Goal: Check status: Check status

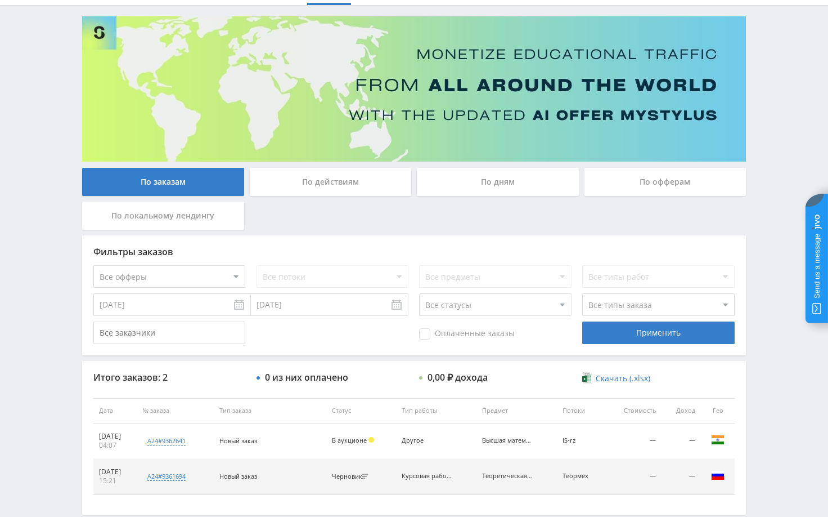
scroll to position [122, 0]
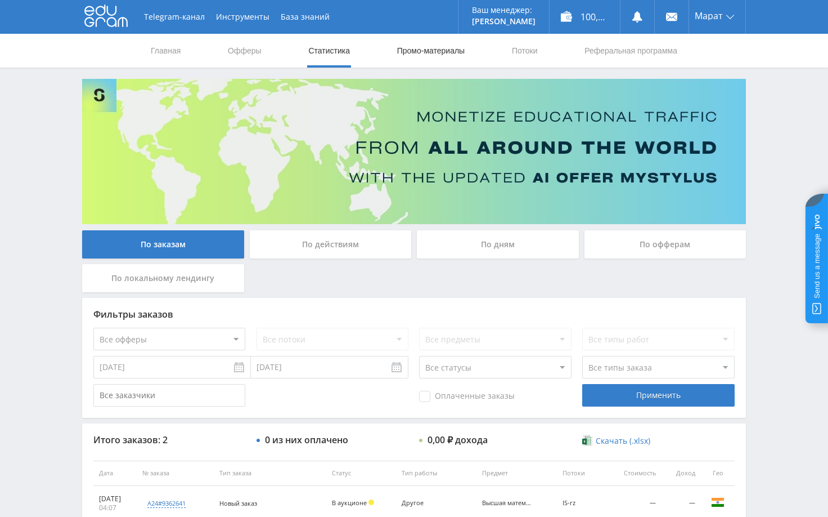
click at [452, 54] on link "Промо-материалы" at bounding box center [431, 51] width 70 height 34
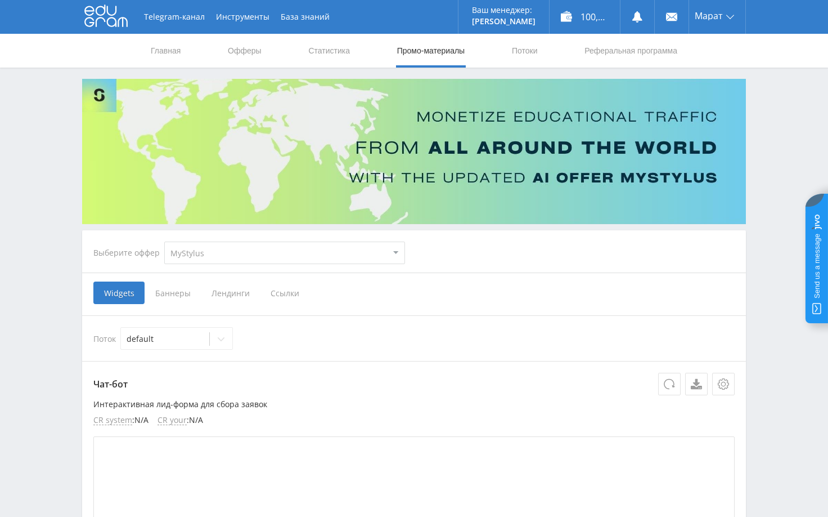
click at [198, 255] on select "MyStylus MyStylus - Revshare Кампус AI Studybay Автор24 Studybay Brazil Автор24…" at bounding box center [284, 252] width 241 height 23
select select "1"
click at [164, 241] on select "MyStylus MyStylus - Revshare Кампус AI Studybay Автор24 Studybay Brazil Автор24…" at bounding box center [284, 252] width 241 height 23
select select "1"
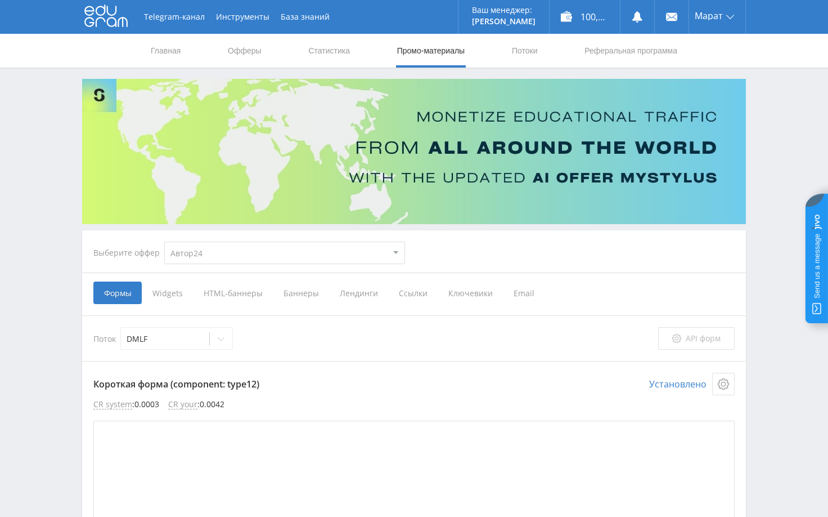
click at [689, 343] on span "API форм" at bounding box center [703, 338] width 35 height 9
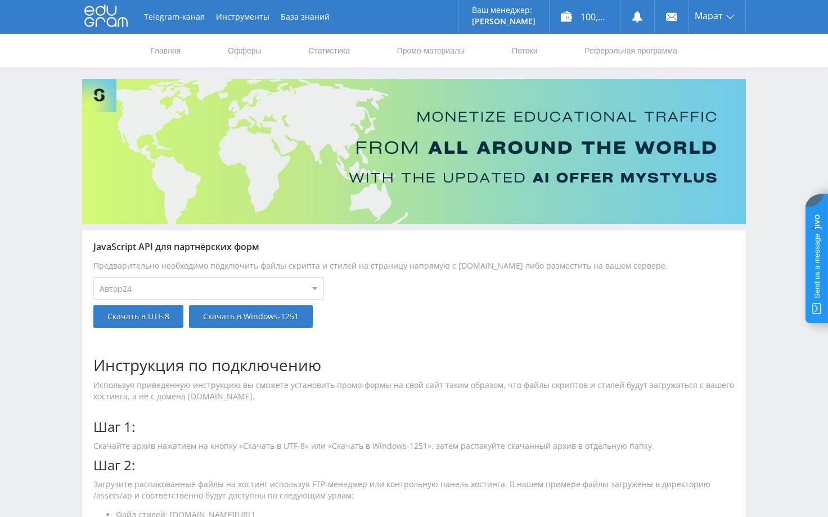
select select "1"
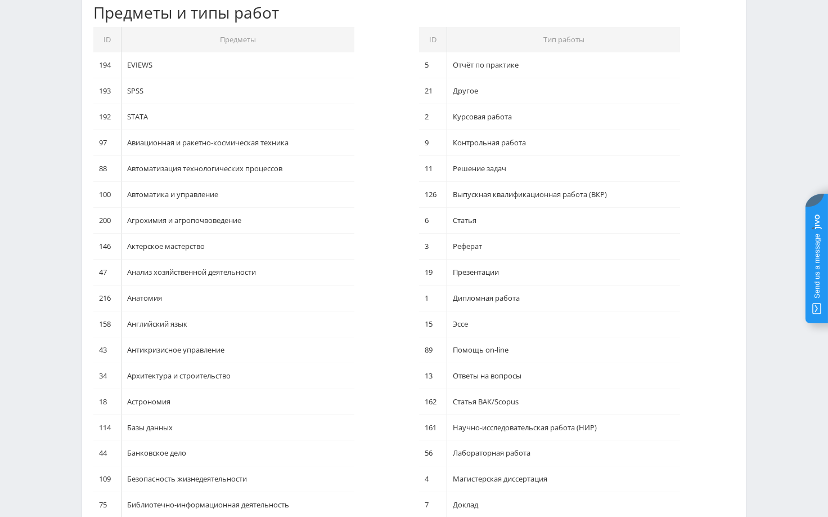
scroll to position [1013, 0]
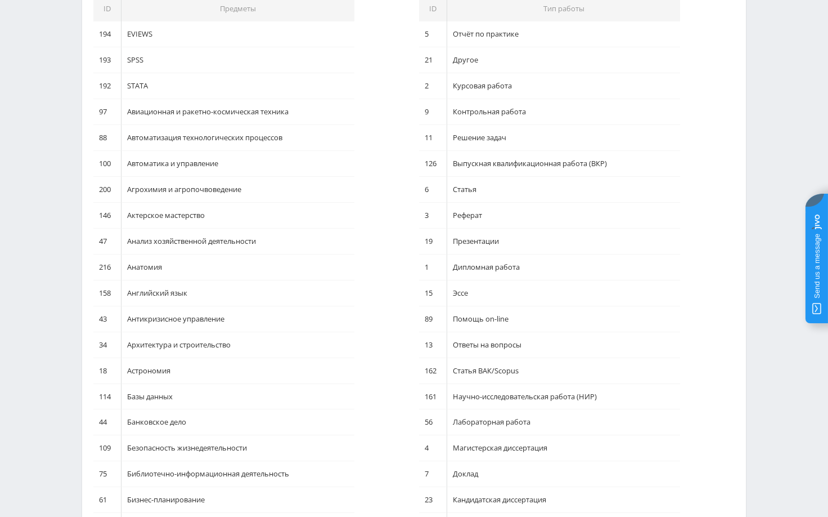
select select "1"
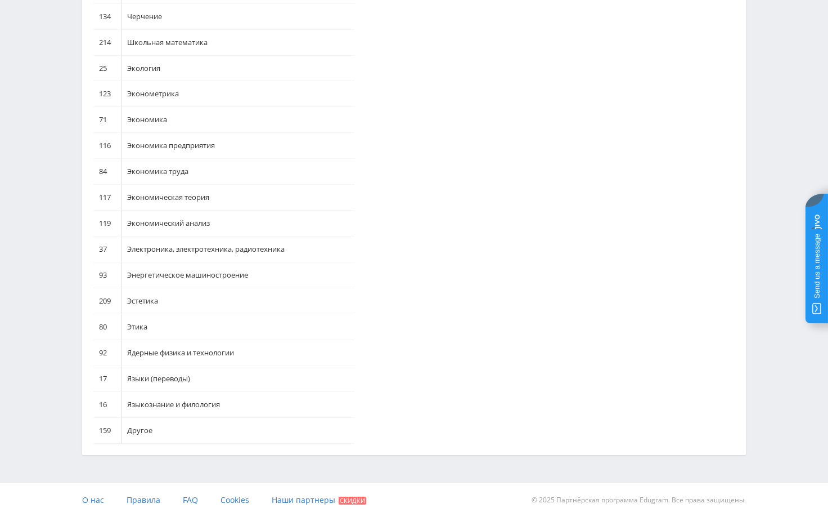
scroll to position [4683, 0]
drag, startPoint x: 194, startPoint y: 429, endPoint x: 133, endPoint y: 430, distance: 60.2
click at [129, 432] on td "Другое" at bounding box center [238, 431] width 233 height 26
copy td "Другое"
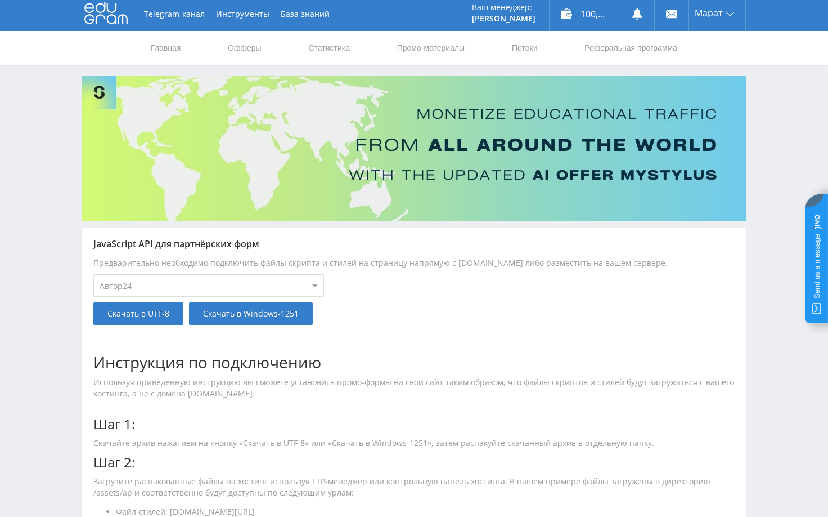
scroll to position [0, 0]
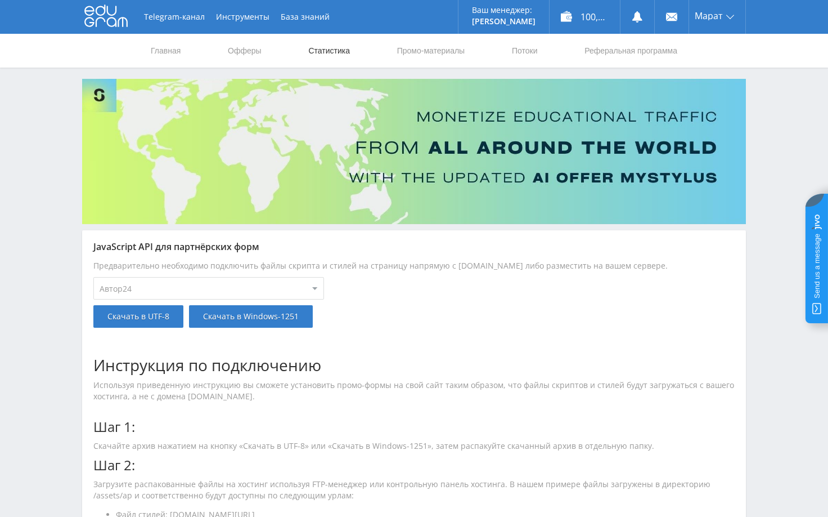
click at [335, 52] on link "Статистика" at bounding box center [329, 51] width 44 height 34
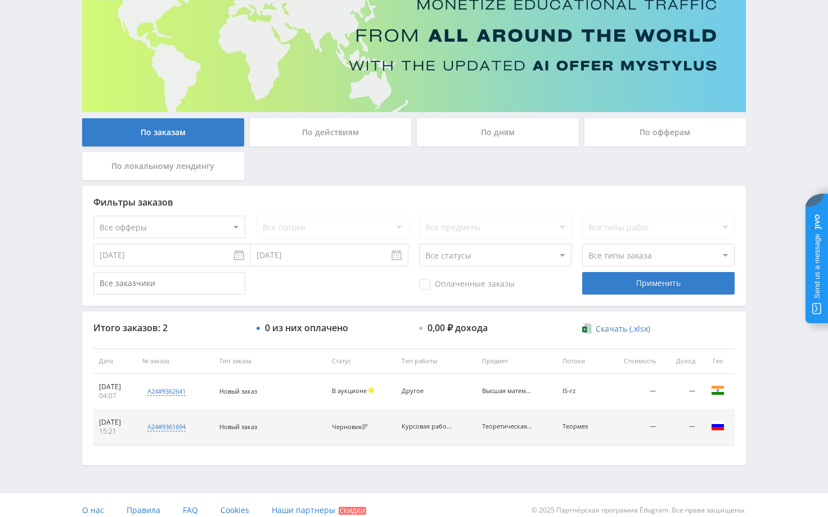
scroll to position [113, 0]
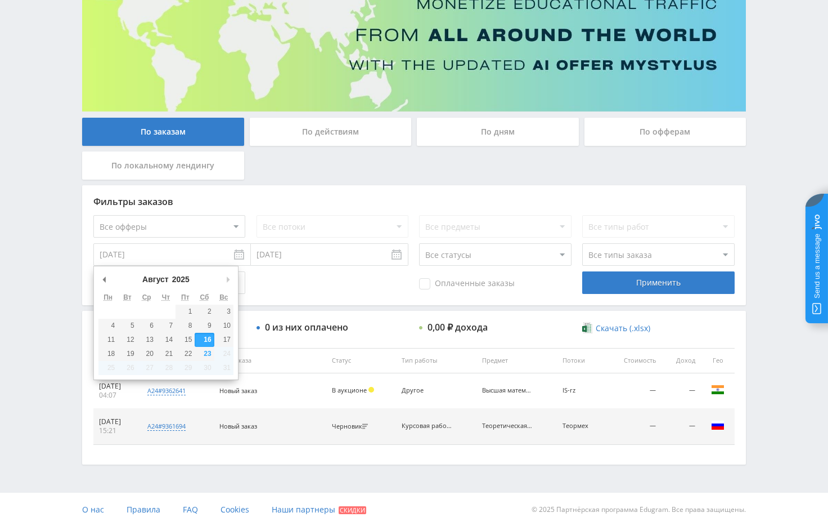
click at [240, 260] on input "[DATE]" at bounding box center [172, 254] width 158 height 23
click at [188, 282] on select "2015 2016 2017 2018 2019 2020 2021 2022 2023 2024 2025" at bounding box center [185, 278] width 30 height 11
type input "08.08.2024"
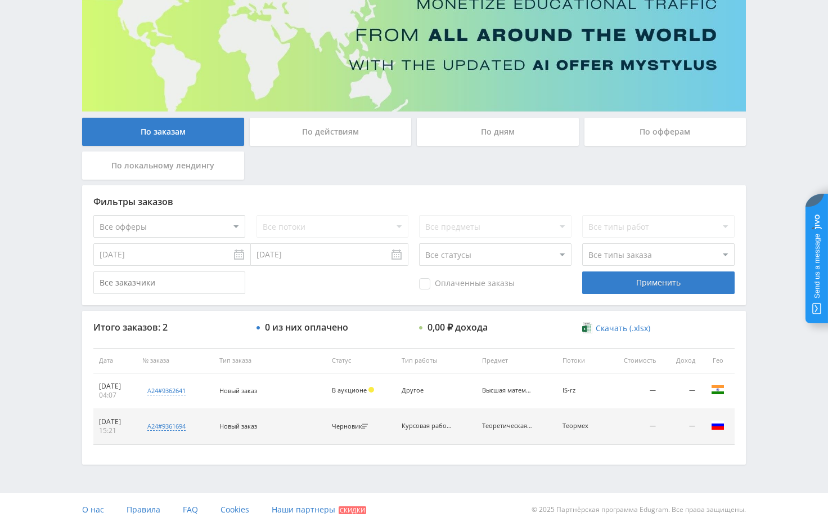
click at [169, 226] on select "Все офферы MyStylus MyStylus - Revshare Кампус AI Studybay Автор24 Studybay Bra…" at bounding box center [169, 226] width 152 height 23
select select "1"
click at [311, 222] on select "Все потоки DMLF default iS z iS RT17 Math rt17ru default vk vk-iS iS-1 test Dpr…" at bounding box center [333, 226] width 152 height 23
select select "2171151"
click at [257, 215] on select "Все потоки DMLF default iS z iS RT17 Math rt17ru default vk vk-iS iS-1 test Dpr…" at bounding box center [333, 226] width 152 height 23
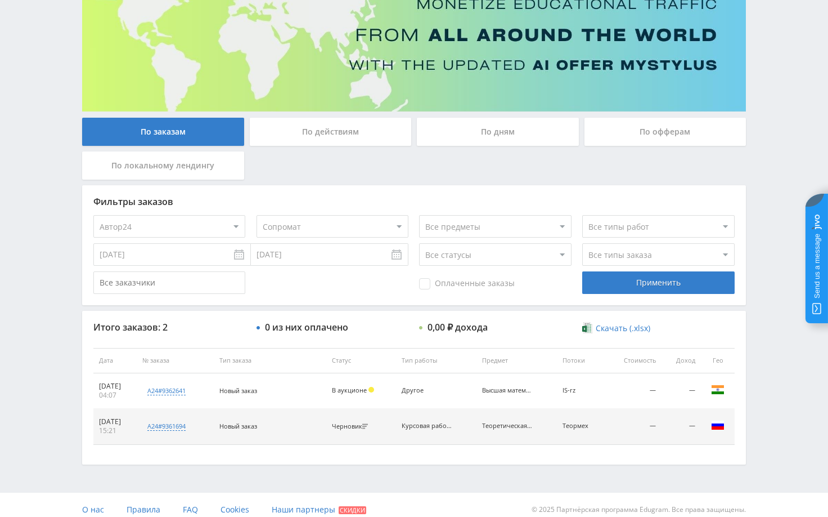
click at [623, 257] on select "Все типы заказа Ребилл Новый заказ" at bounding box center [658, 254] width 152 height 23
select select "2"
click at [582, 243] on select "Все типы заказа Ребилл Новый заказ" at bounding box center [658, 254] width 152 height 23
click at [639, 286] on div "Применить" at bounding box center [658, 282] width 152 height 23
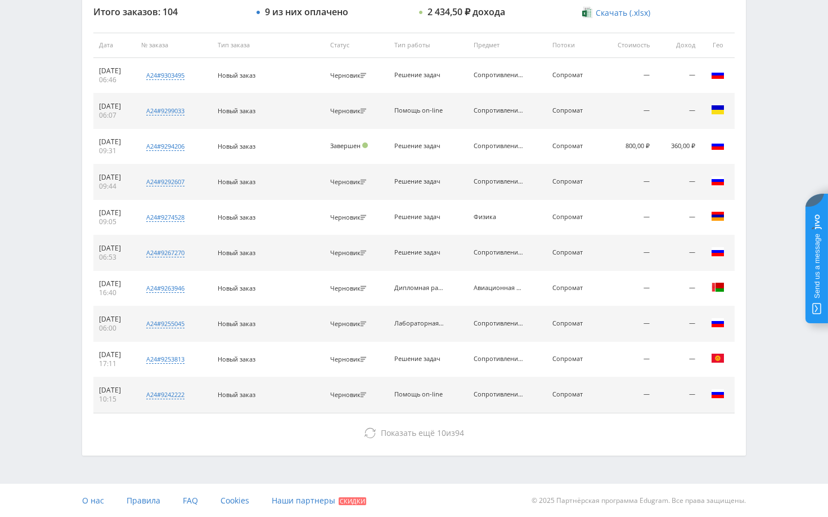
scroll to position [428, 0]
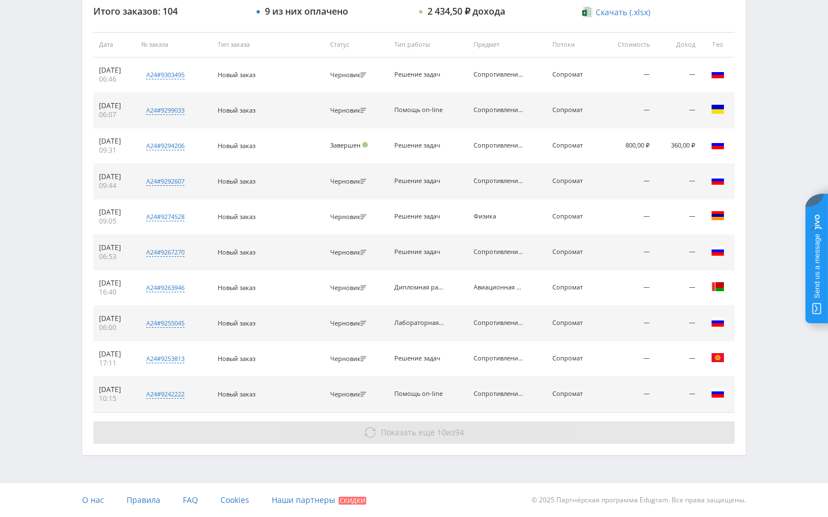
click at [600, 437] on button "Показать ещё 10 из 94" at bounding box center [413, 432] width 641 height 23
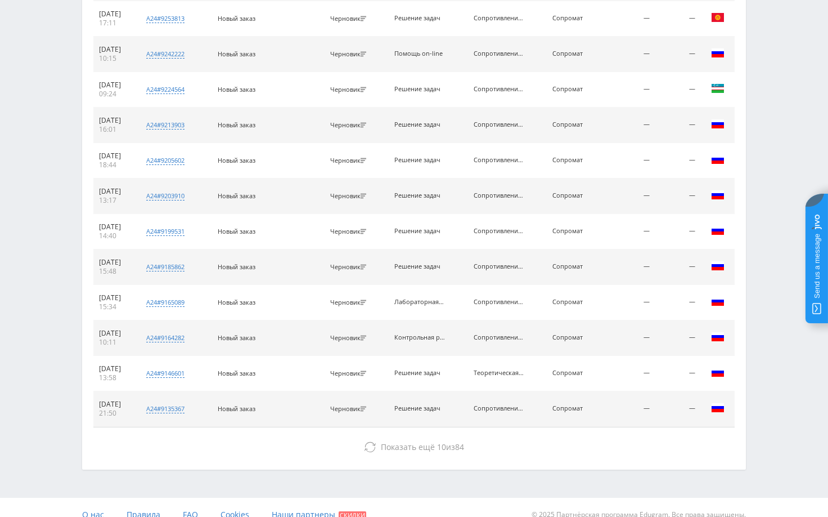
scroll to position [783, 0]
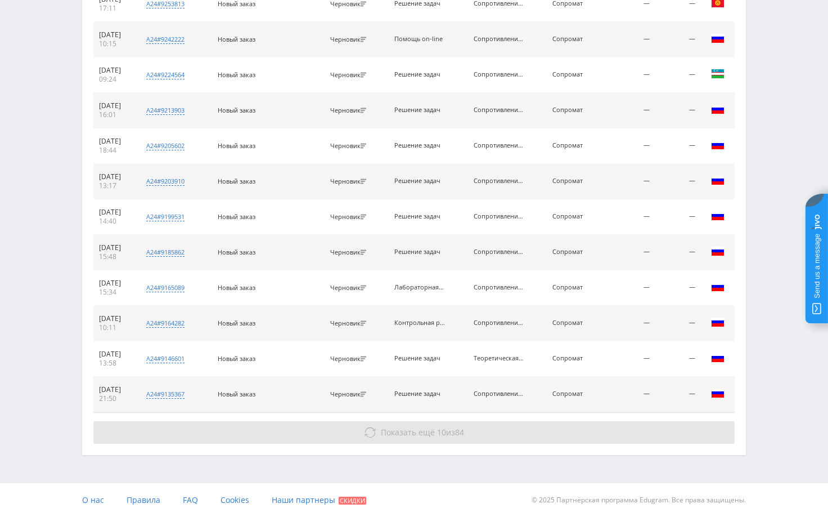
click at [659, 437] on button "Показать ещё 10 из 84" at bounding box center [413, 432] width 641 height 23
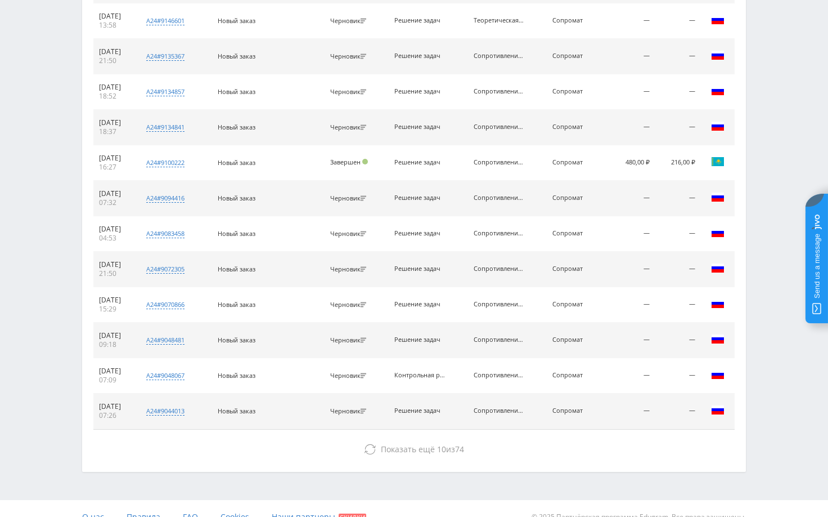
scroll to position [1137, 0]
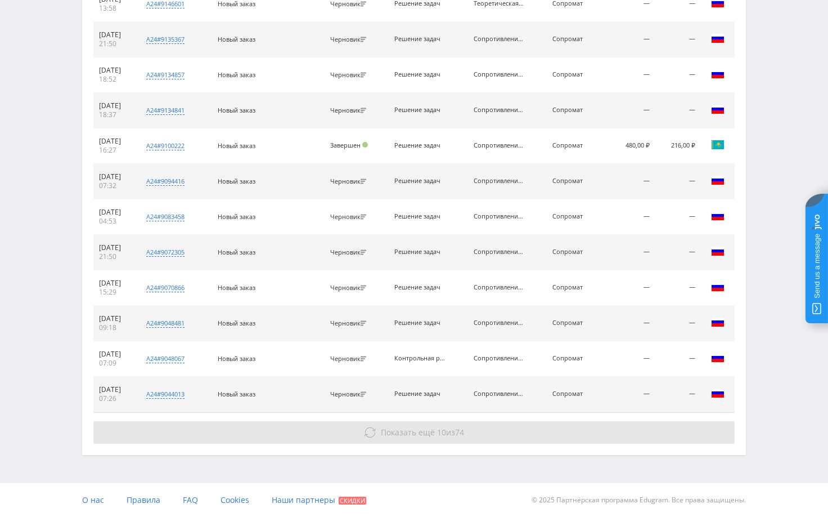
click at [607, 430] on button "Показать ещё 10 из 74" at bounding box center [413, 432] width 641 height 23
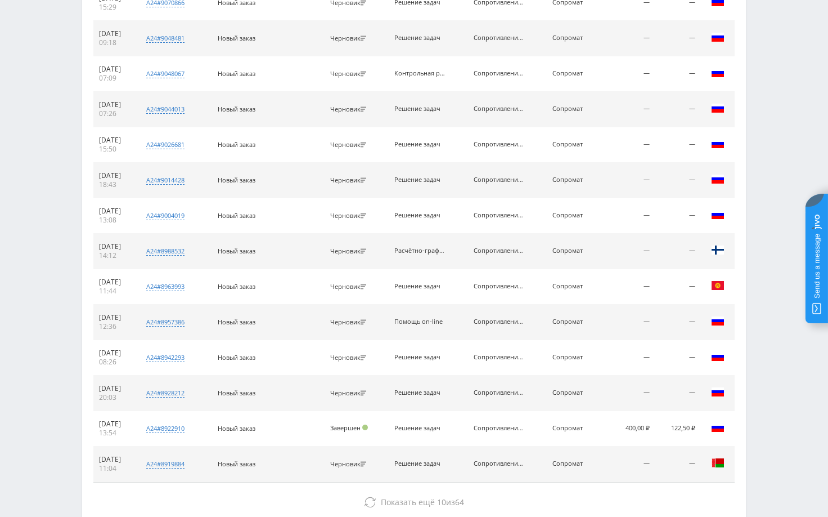
scroll to position [1492, 0]
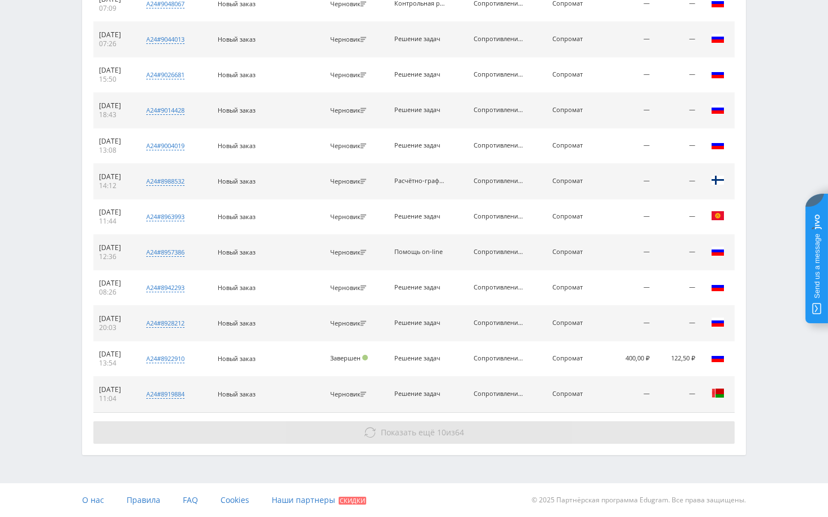
click at [602, 433] on button "Показать ещё 10 из 64" at bounding box center [413, 432] width 641 height 23
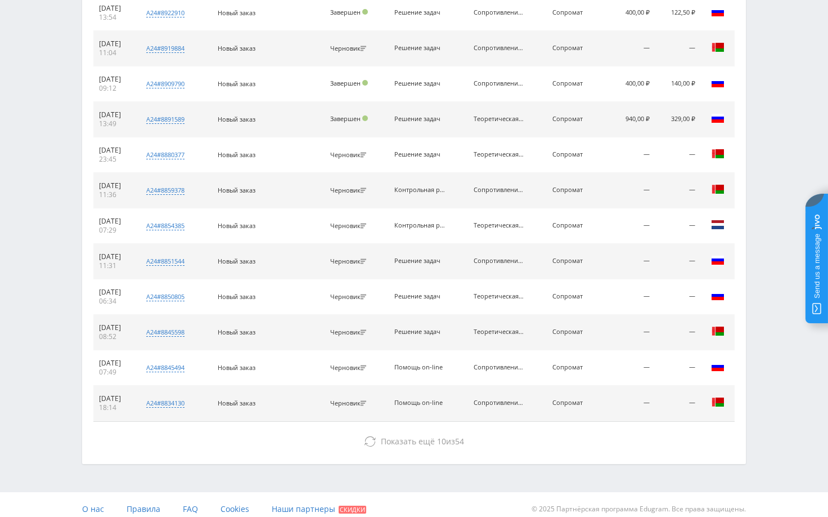
scroll to position [1846, 0]
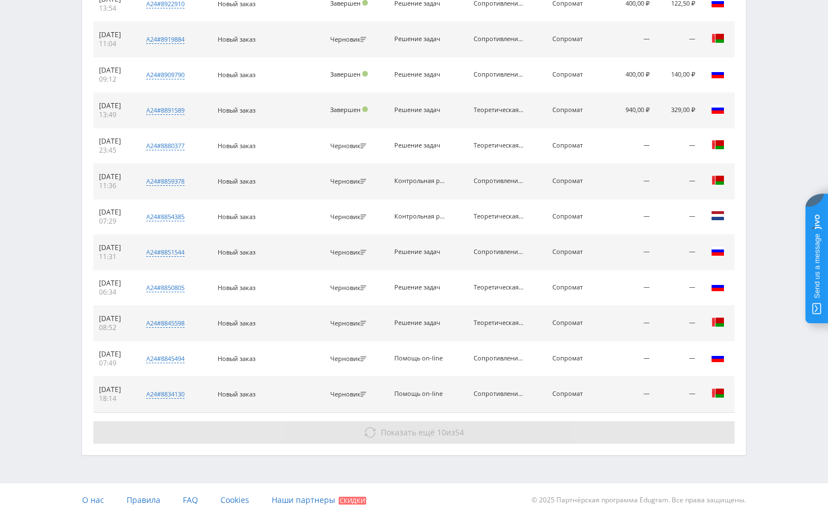
click at [598, 434] on button "Показать ещё 10 из 54" at bounding box center [413, 432] width 641 height 23
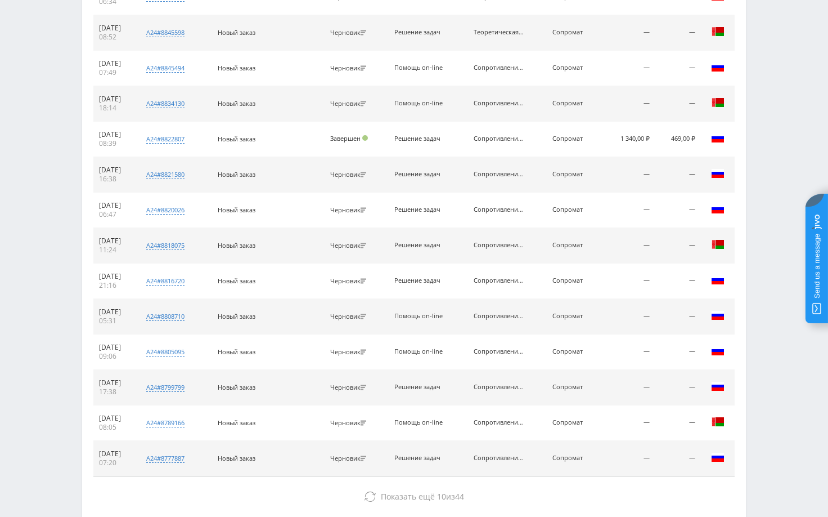
scroll to position [2201, 0]
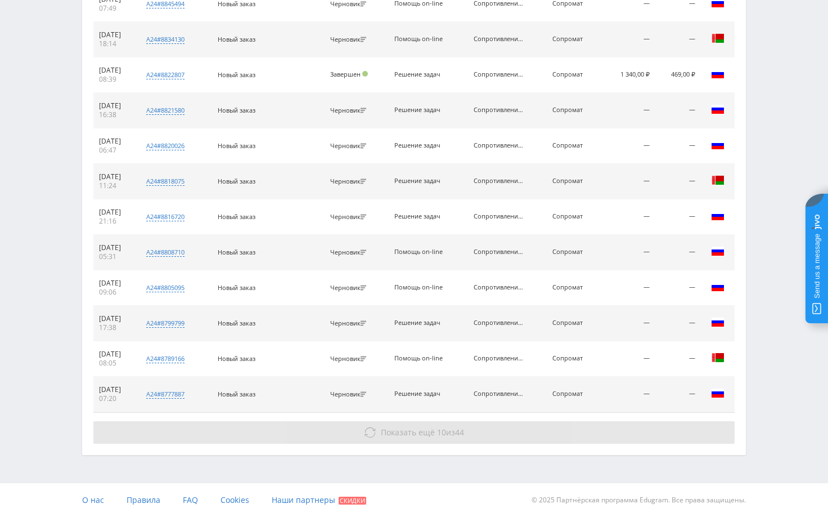
click at [600, 437] on button "Показать ещё 10 из 44" at bounding box center [413, 432] width 641 height 23
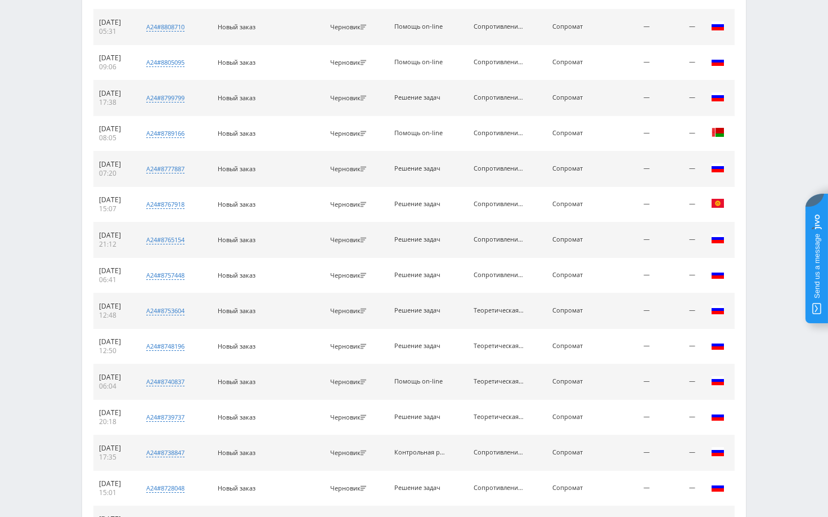
scroll to position [2555, 0]
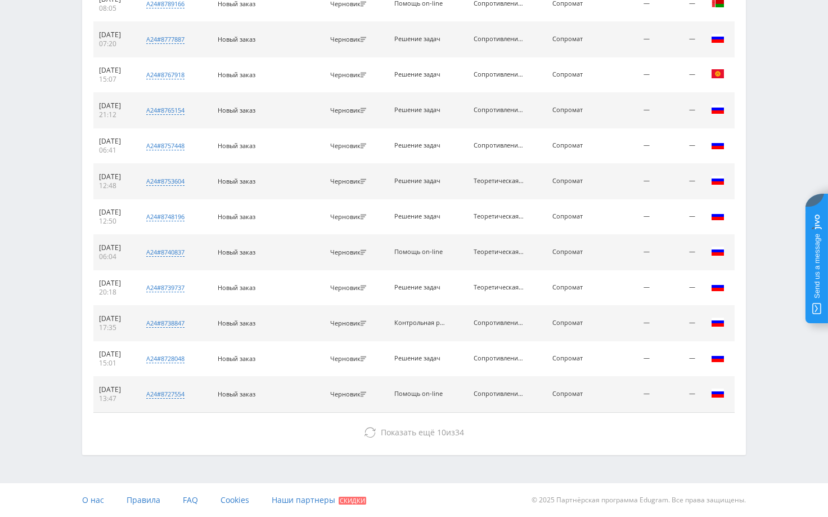
click at [600, 437] on button "Показать ещё 10 из 34" at bounding box center [413, 432] width 641 height 23
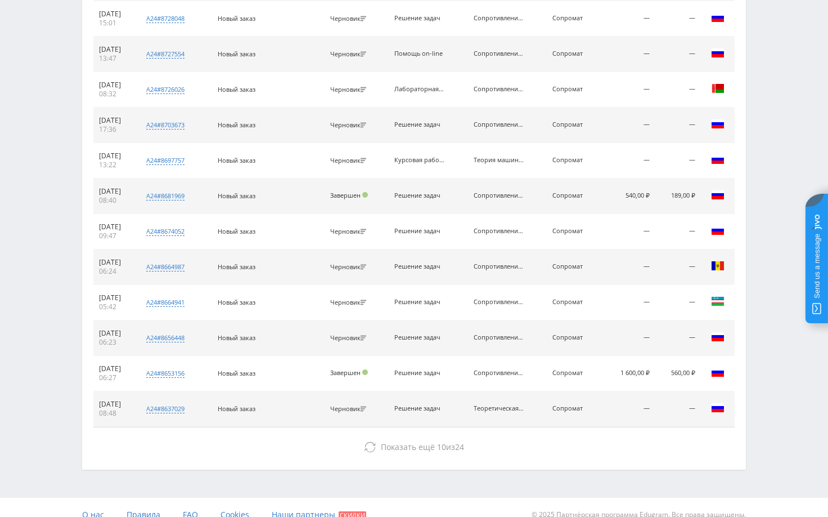
scroll to position [2910, 0]
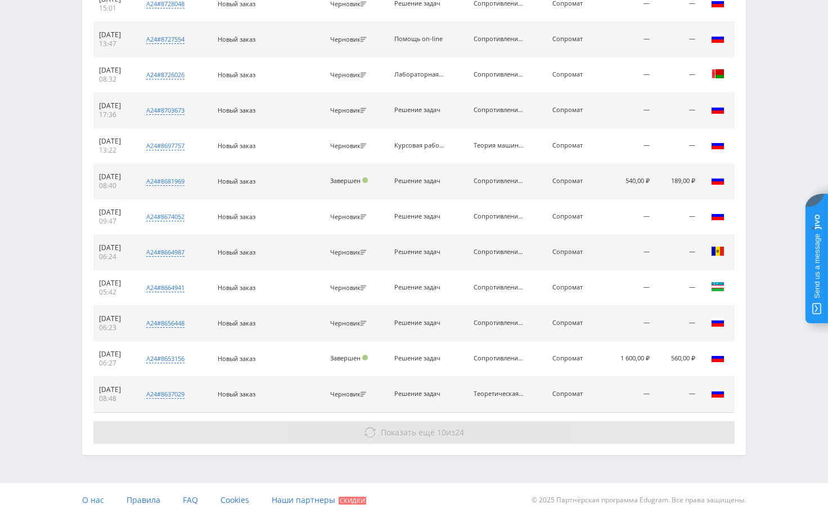
click at [596, 432] on button "Показать ещё 10 из 24" at bounding box center [413, 432] width 641 height 23
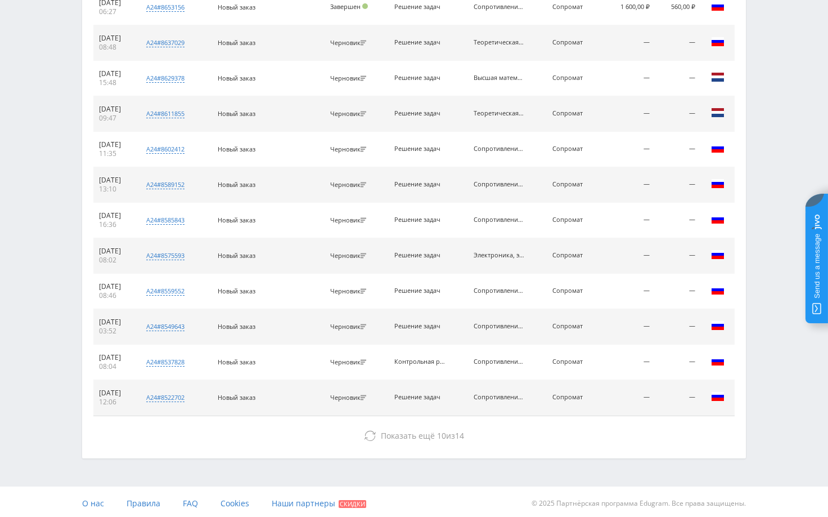
scroll to position [3264, 0]
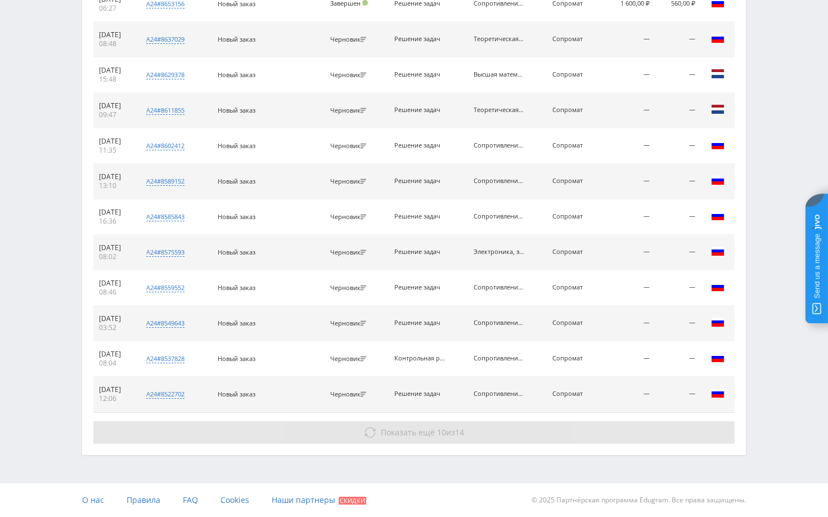
click at [596, 433] on button "Показать ещё 10 из 14" at bounding box center [413, 432] width 641 height 23
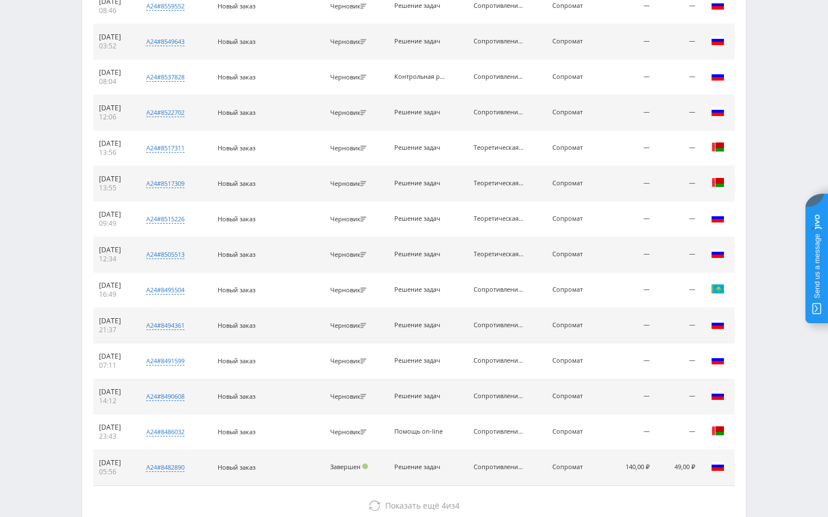
scroll to position [3619, 0]
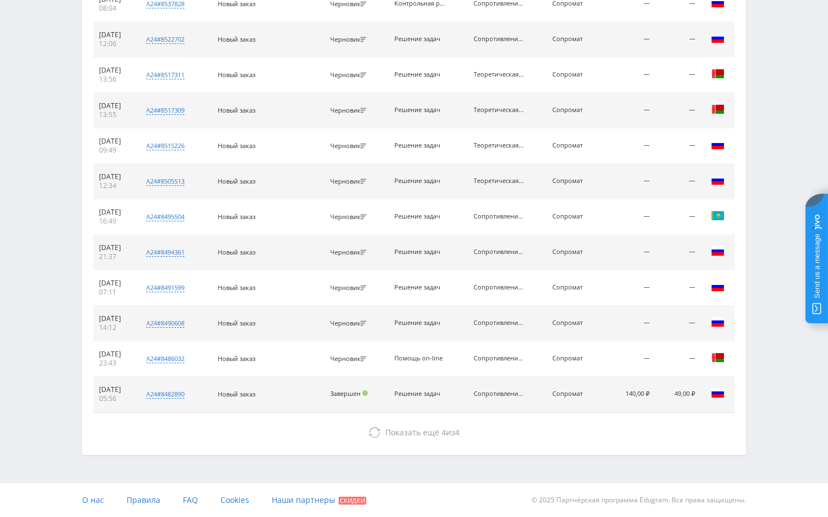
click at [596, 434] on button "Показать ещё 4 из 4" at bounding box center [413, 432] width 641 height 23
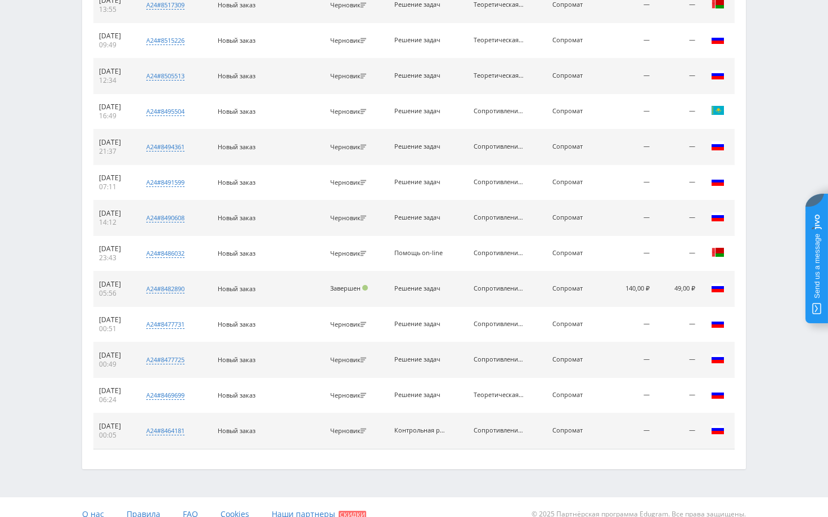
scroll to position [3738, 0]
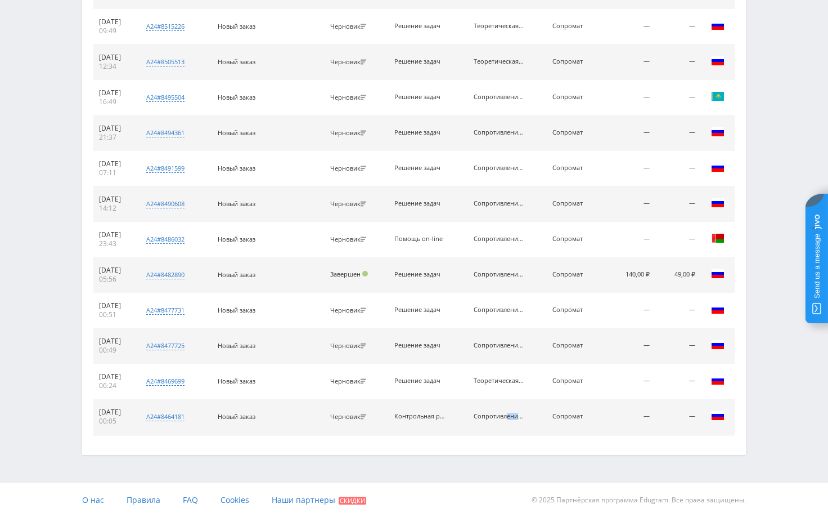
drag, startPoint x: 480, startPoint y: 416, endPoint x: 534, endPoint y: 420, distance: 54.2
click at [534, 420] on td "Сопротивление материалов" at bounding box center [507, 416] width 79 height 35
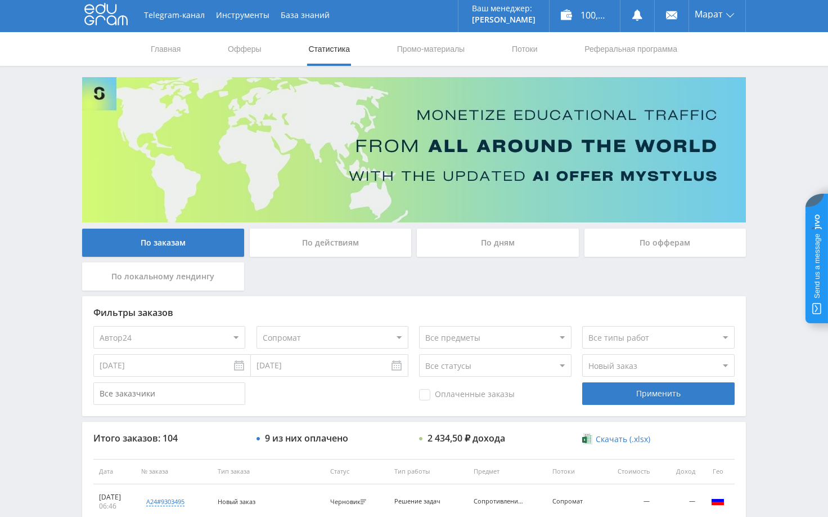
scroll to position [0, 0]
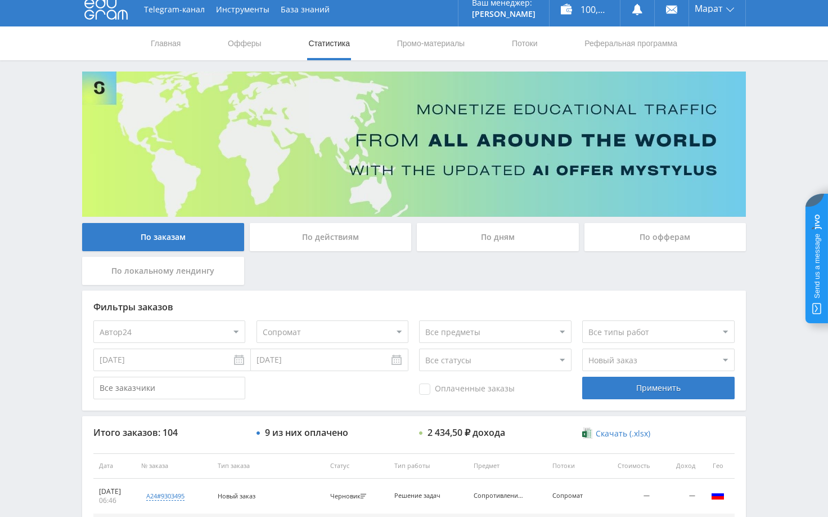
scroll to position [56, 0]
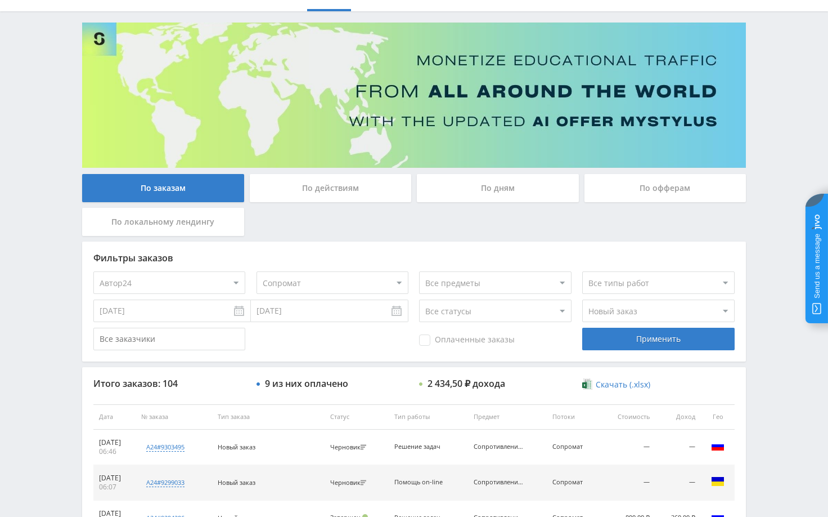
click at [370, 290] on select "Все потоки DMLF default iS z iS RT17 Math rt17ru default vk vk-iS iS-1 test Dpr…" at bounding box center [333, 282] width 152 height 23
select select "2171865"
click at [257, 271] on select "Все потоки DMLF default iS z iS RT17 Math rt17ru default vk vk-iS iS-1 test Dpr…" at bounding box center [333, 282] width 152 height 23
click at [634, 340] on div "Применить" at bounding box center [658, 338] width 152 height 23
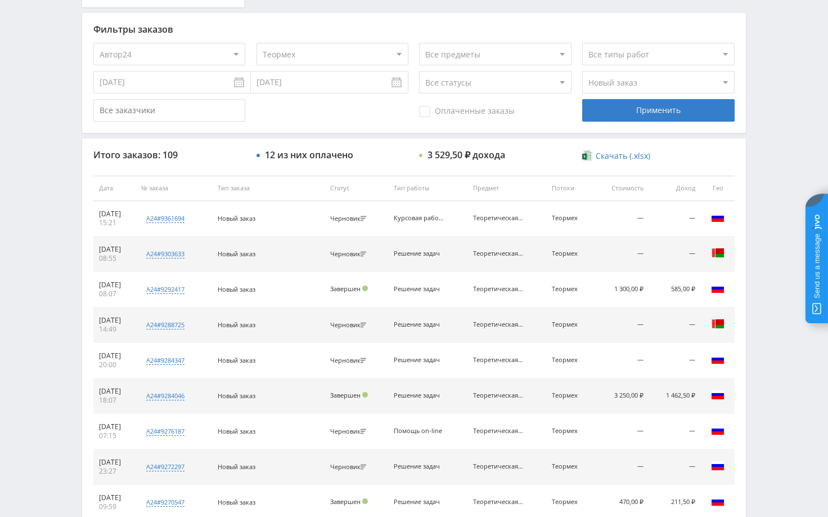
scroll to position [428, 0]
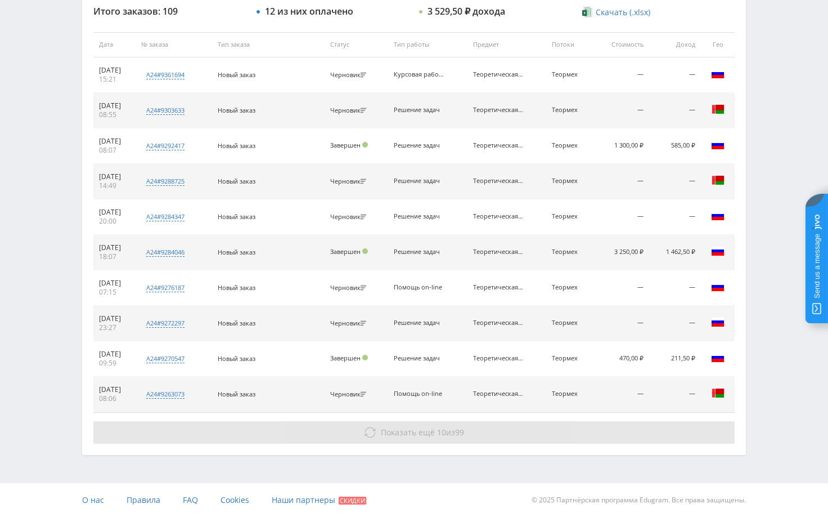
click at [603, 427] on button "Показать ещё 10 из 99" at bounding box center [413, 432] width 641 height 23
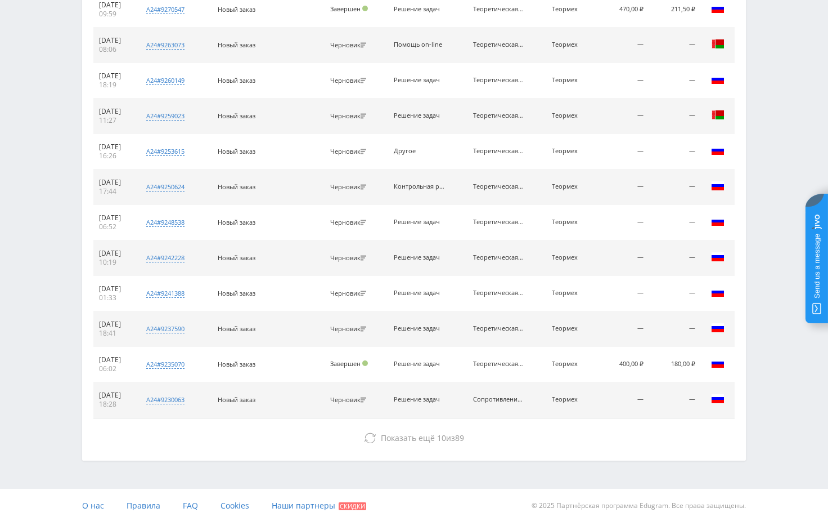
scroll to position [783, 0]
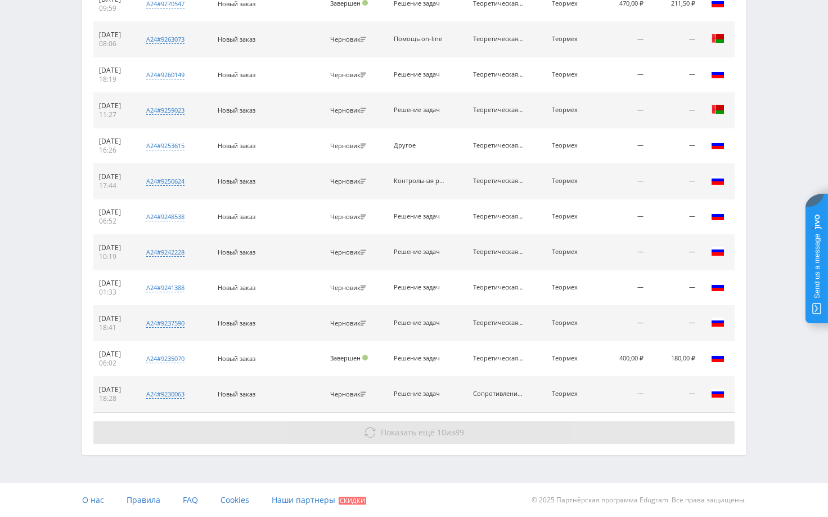
click at [610, 435] on button "Показать ещё 10 из 89" at bounding box center [413, 432] width 641 height 23
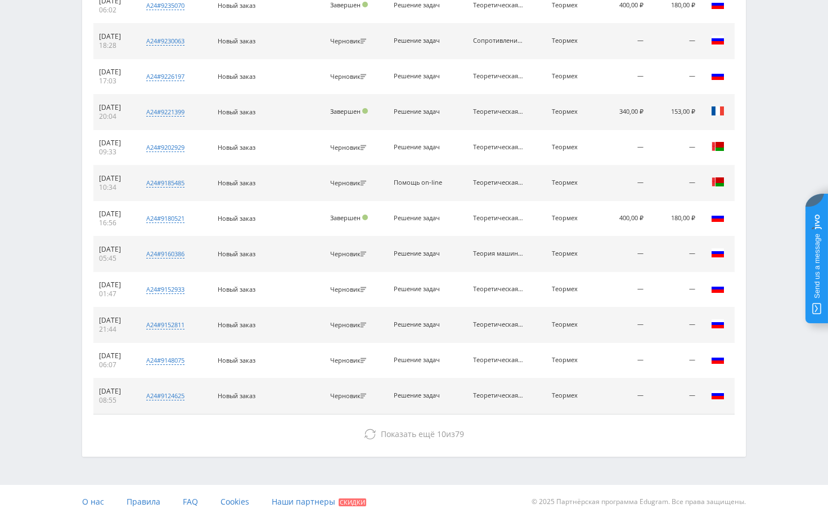
scroll to position [1137, 0]
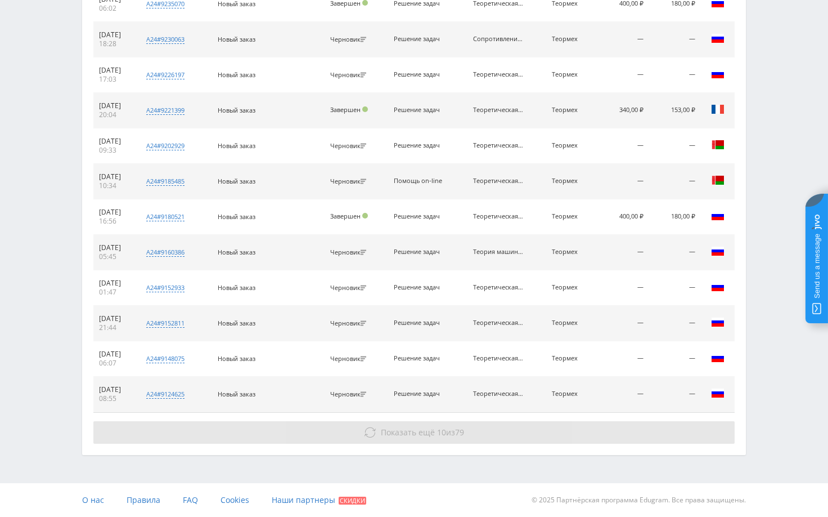
click at [604, 442] on button "Показать ещё 10 из 79" at bounding box center [413, 432] width 641 height 23
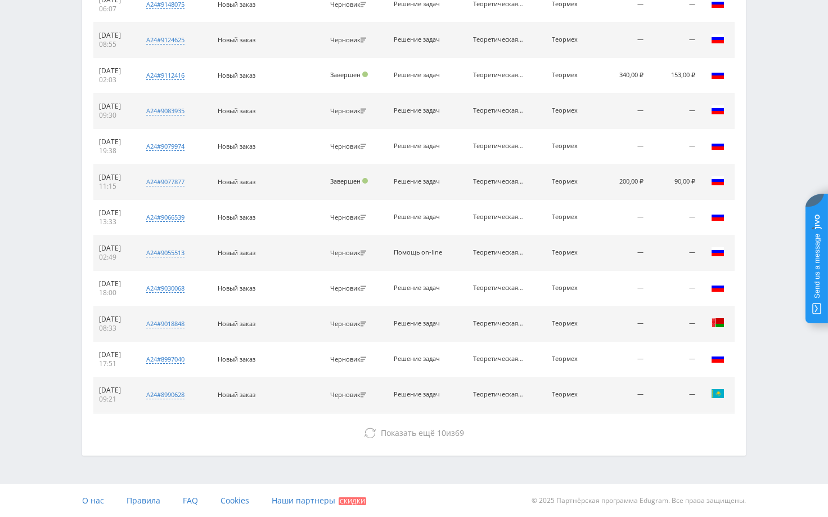
scroll to position [1492, 0]
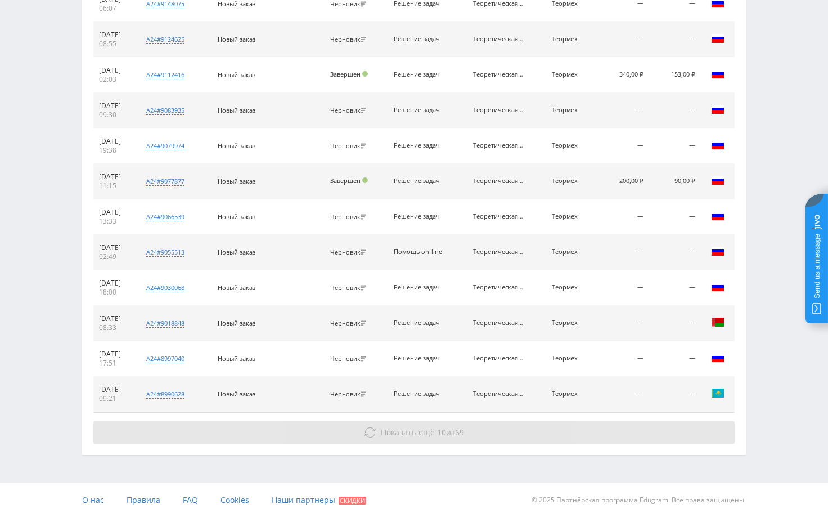
click at [600, 442] on button "Показать ещё 10 из 69" at bounding box center [413, 432] width 641 height 23
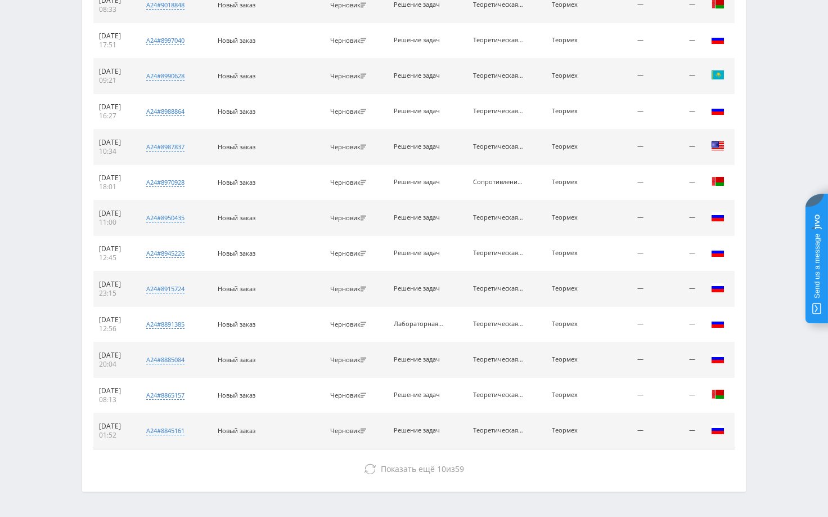
scroll to position [1846, 0]
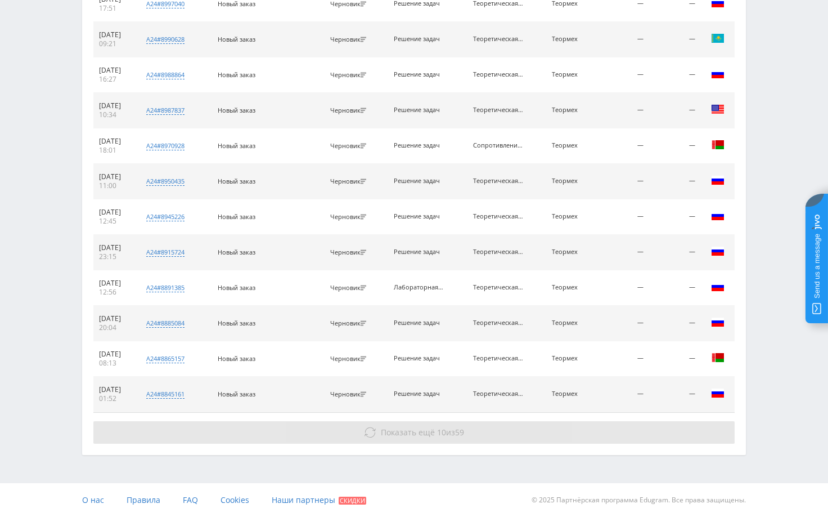
click at [595, 441] on button "Показать ещё 10 из 59" at bounding box center [413, 432] width 641 height 23
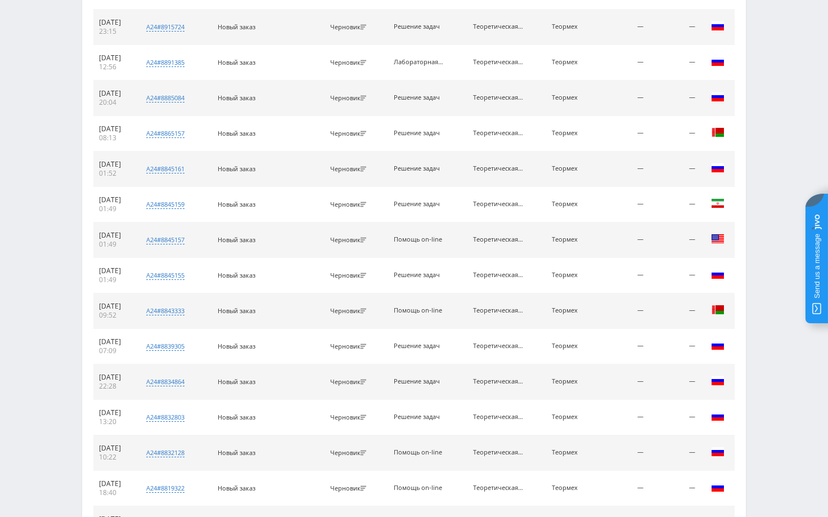
scroll to position [2201, 0]
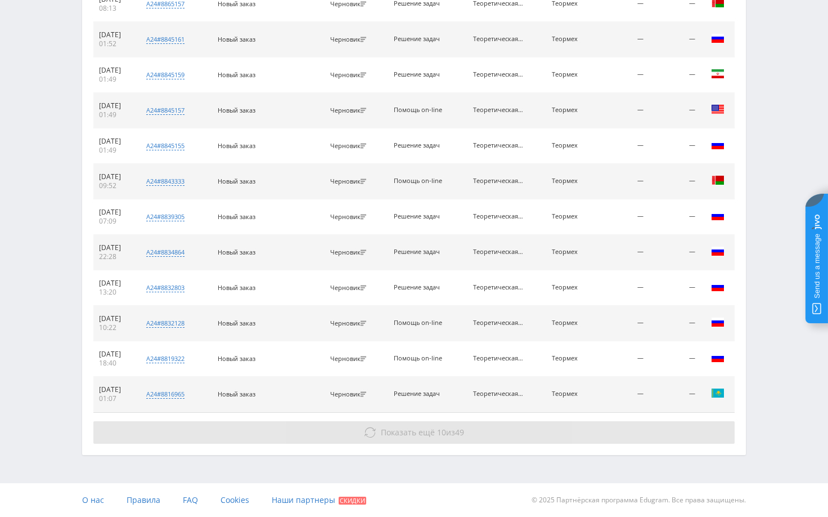
click at [593, 439] on button "Показать ещё 10 из 49" at bounding box center [413, 432] width 641 height 23
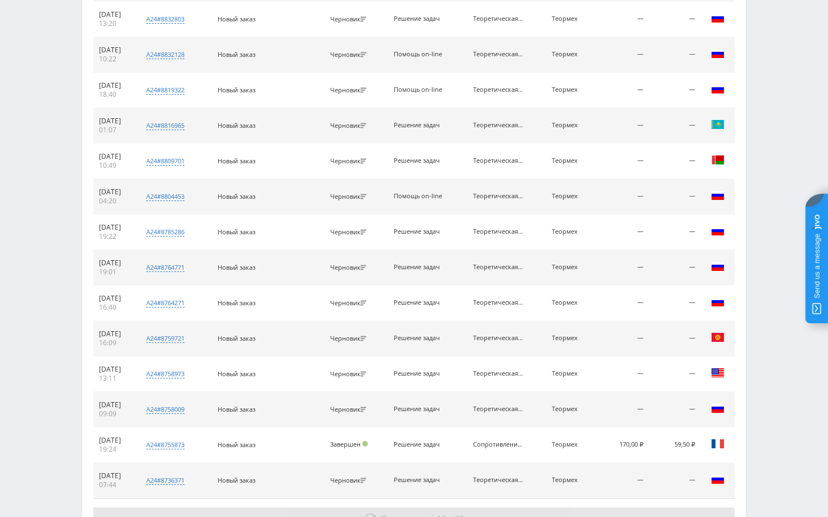
scroll to position [2555, 0]
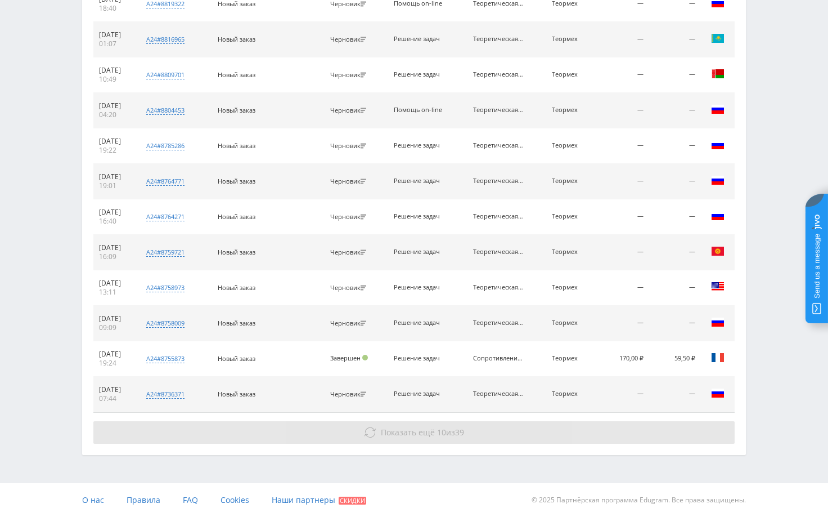
click at [589, 438] on button "Показать ещё 10 из 39" at bounding box center [413, 432] width 641 height 23
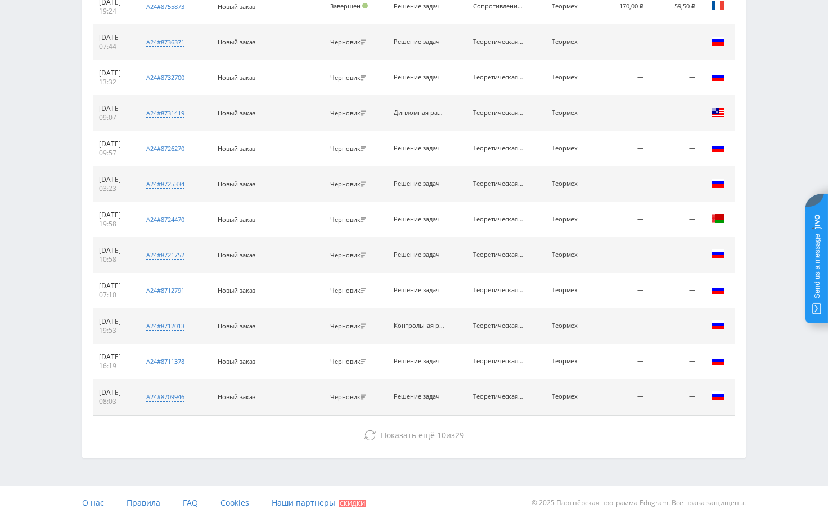
scroll to position [2910, 0]
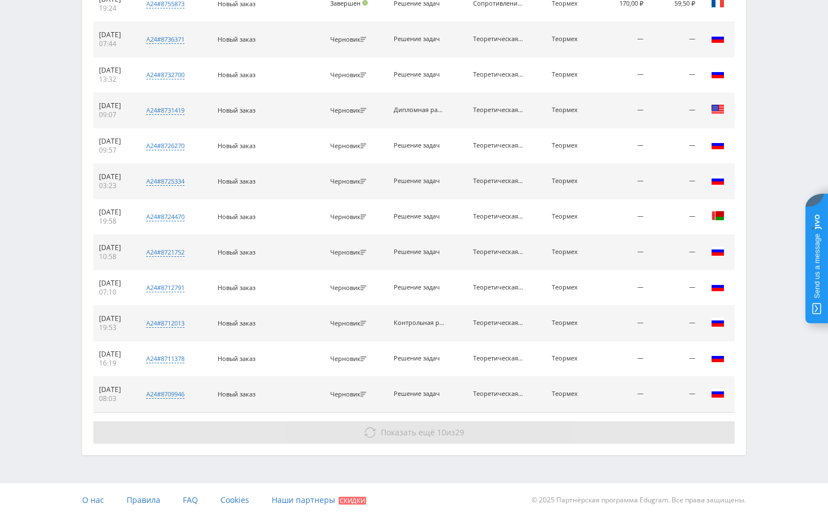
click at [578, 438] on button "Показать ещё 10 из 29" at bounding box center [413, 432] width 641 height 23
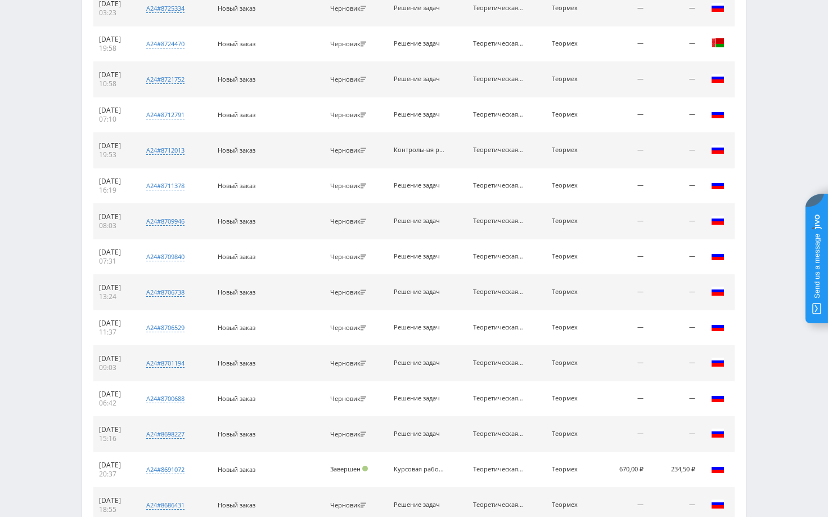
scroll to position [3264, 0]
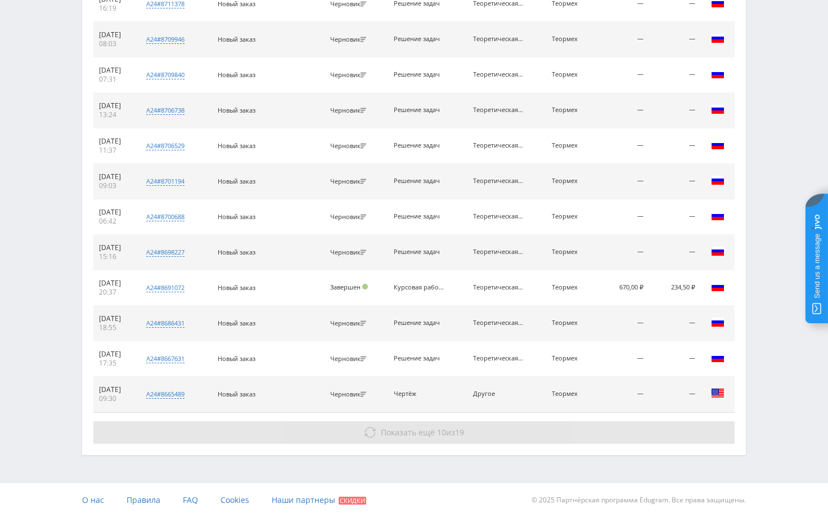
click at [523, 438] on button "Показать ещё 10 из 19" at bounding box center [413, 432] width 641 height 23
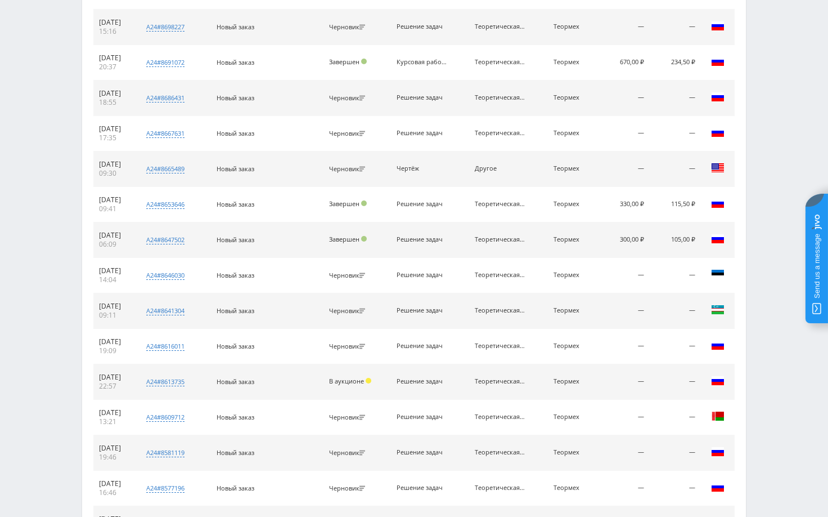
scroll to position [3619, 0]
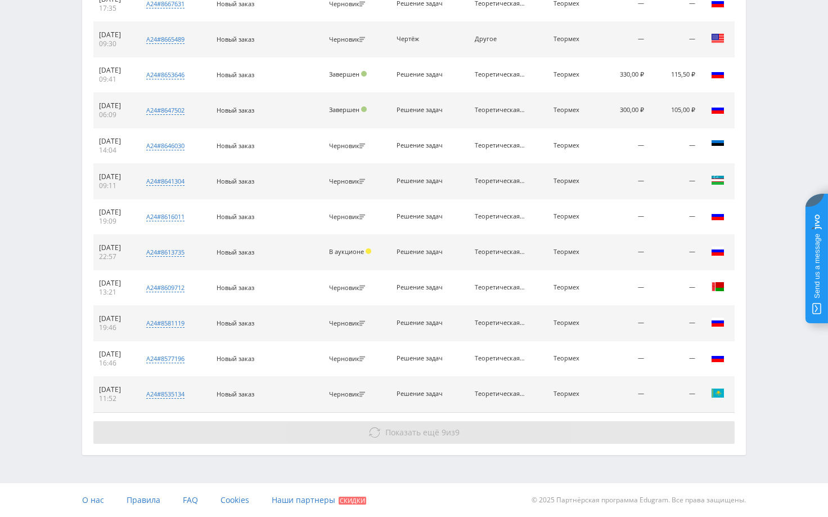
click at [529, 436] on button "Показать ещё 9 из 9" at bounding box center [413, 432] width 641 height 23
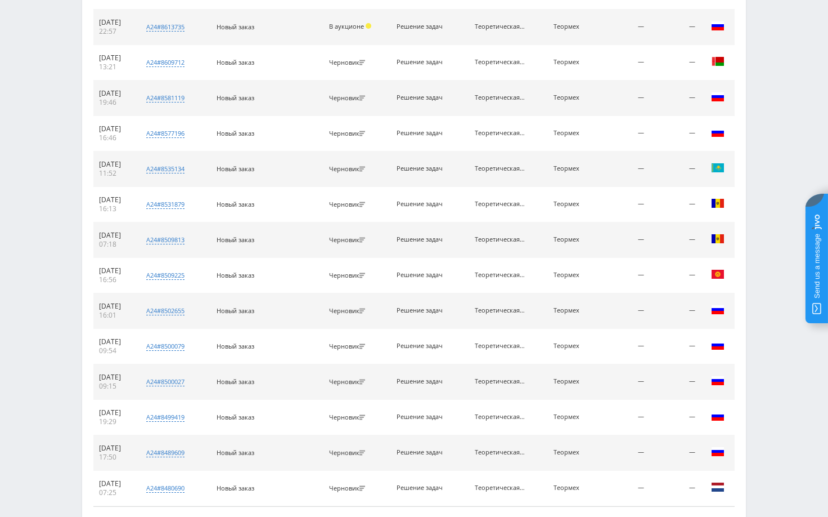
scroll to position [3915, 0]
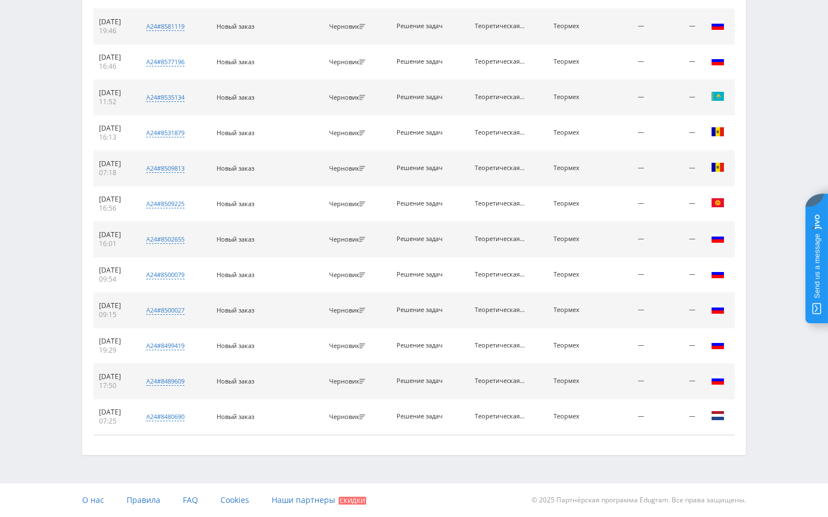
drag, startPoint x: 471, startPoint y: 417, endPoint x: 534, endPoint y: 425, distance: 63.5
click at [534, 425] on tr "13.09.2024 07:25 a24#8480690 Решить задание по теоретической механике (теормех)…" at bounding box center [413, 416] width 641 height 35
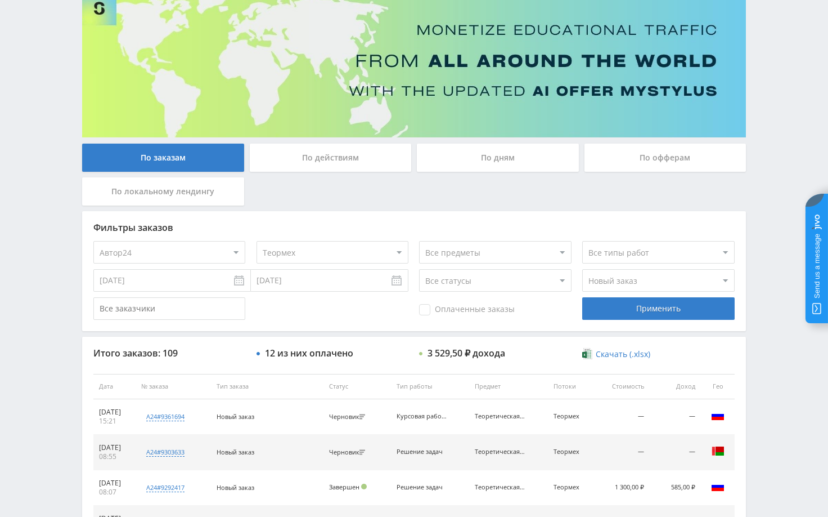
scroll to position [0, 0]
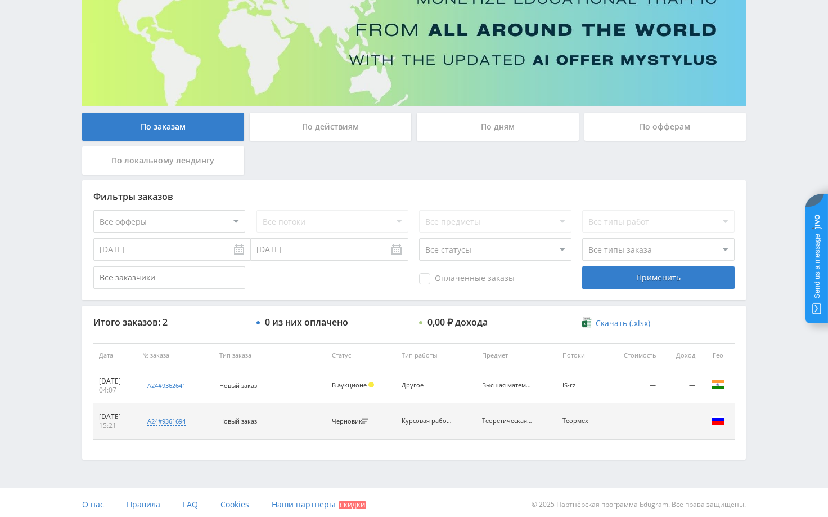
scroll to position [122, 0]
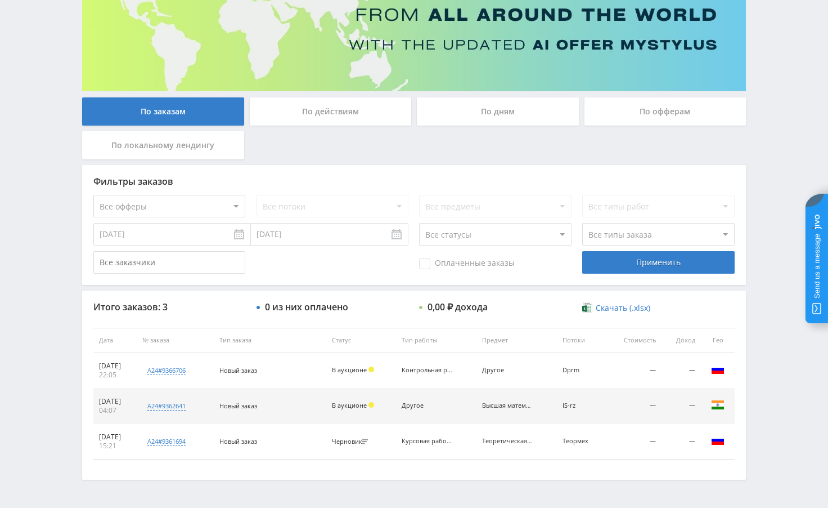
scroll to position [158, 0]
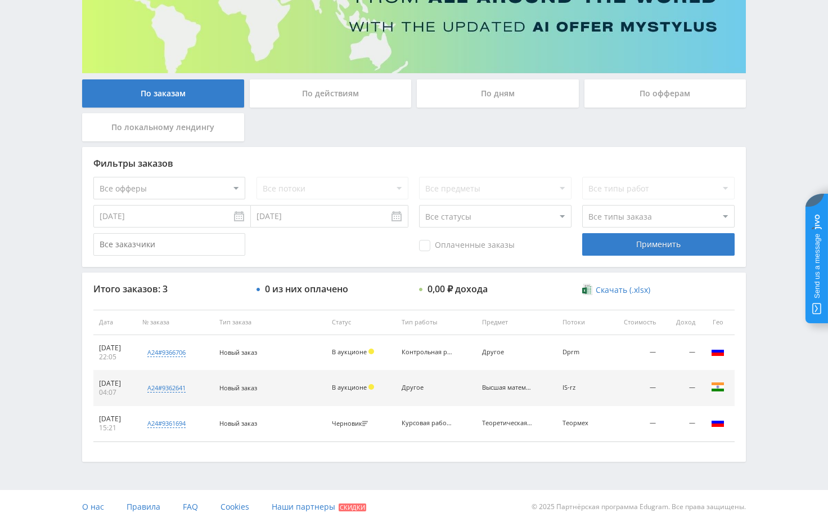
scroll to position [158, 0]
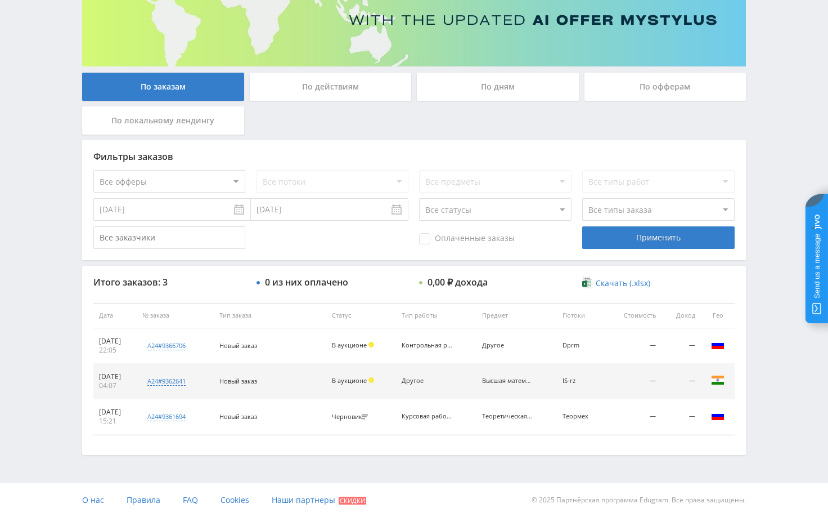
click at [763, 343] on div "Telegram-канал Инструменты База знаний Ваш менеджер: [PERSON_NAME] Online @edug…" at bounding box center [414, 179] width 828 height 674
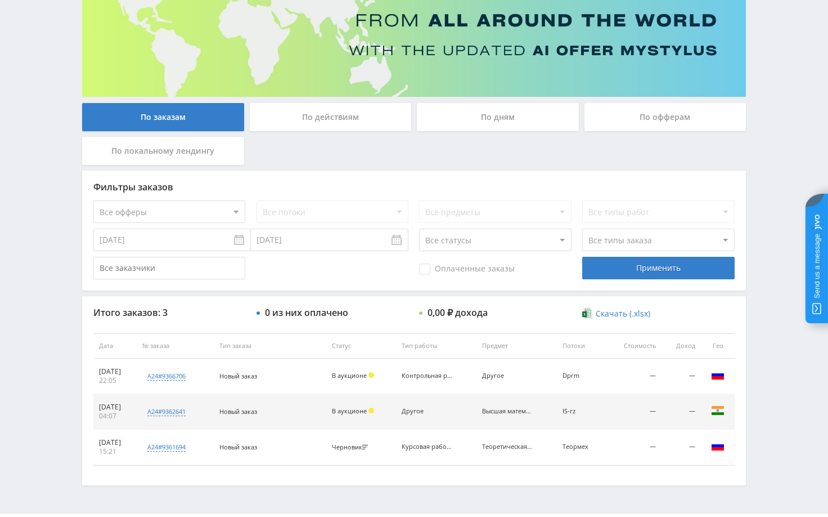
scroll to position [158, 0]
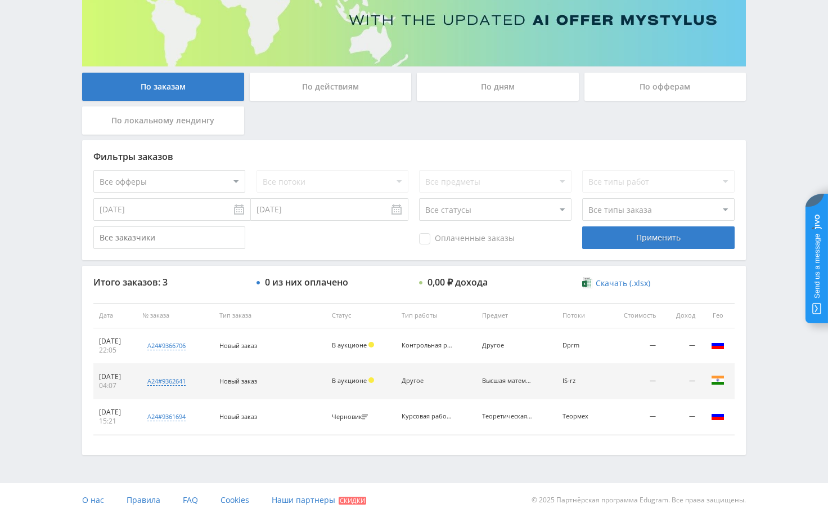
click at [56, 268] on div "Telegram-канал Инструменты База знаний Ваш менеджер: [PERSON_NAME] Online @edug…" at bounding box center [414, 179] width 828 height 674
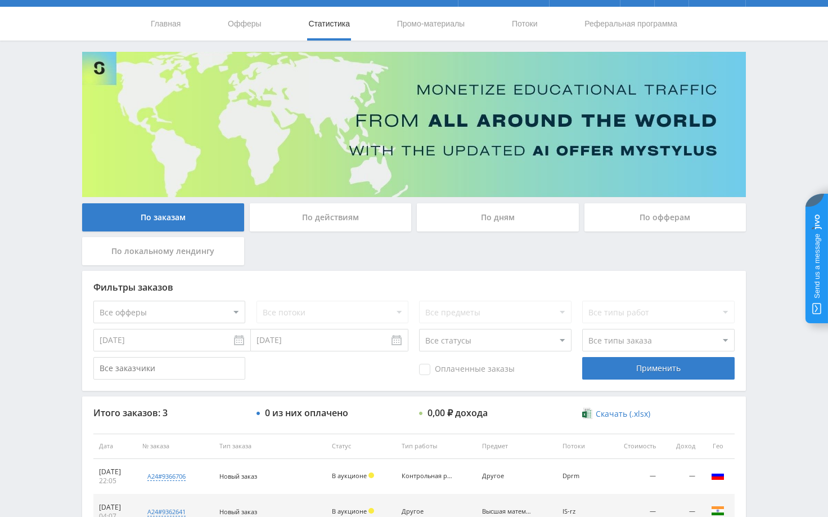
scroll to position [0, 0]
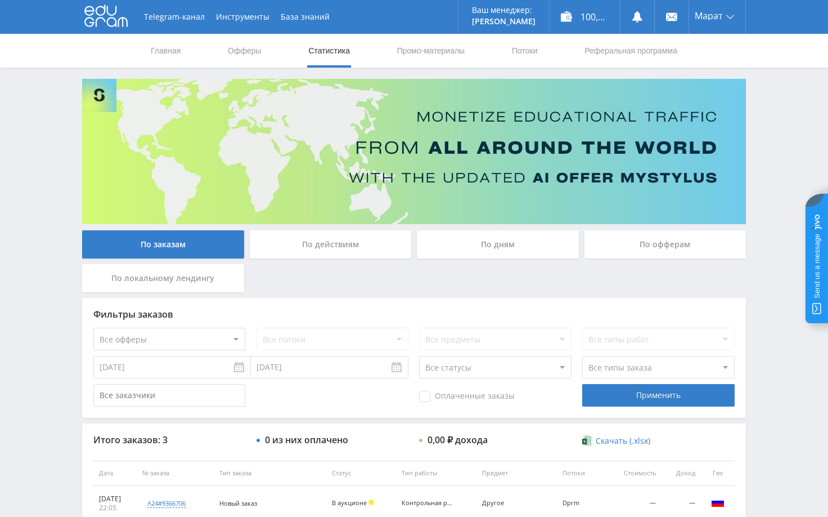
click at [772, 298] on div "Telegram-канал Инструменты База знаний Ваш менеджер: [PERSON_NAME] Online @edug…" at bounding box center [414, 337] width 828 height 674
click at [759, 300] on div "Telegram-канал Инструменты База знаний Ваш менеджер: [PERSON_NAME] Online @edug…" at bounding box center [414, 337] width 828 height 674
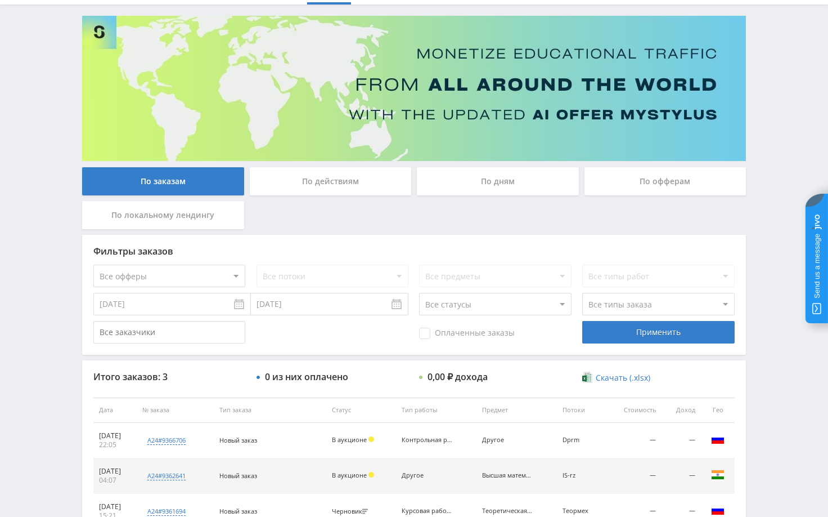
scroll to position [158, 0]
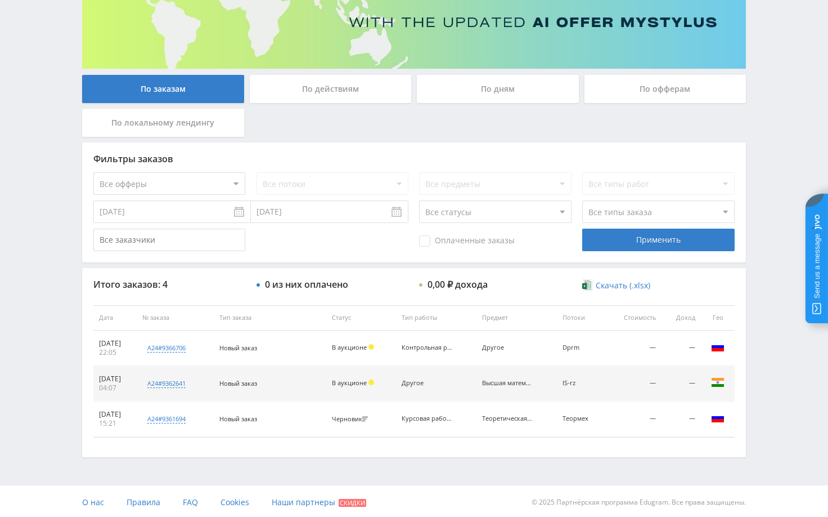
scroll to position [158, 0]
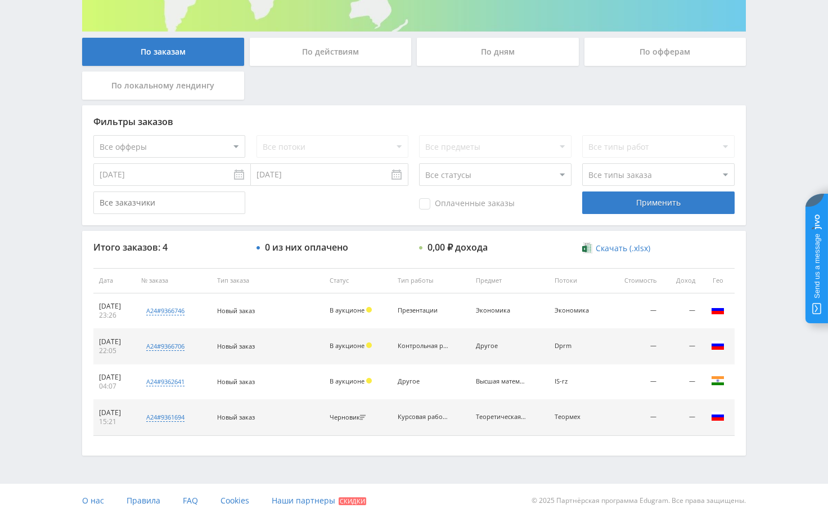
scroll to position [193, 0]
click at [774, 271] on div "Telegram-канал Инструменты База знаний Ваш менеджер: Alex Alex Online @edugram_…" at bounding box center [414, 162] width 828 height 710
click at [767, 268] on div "Telegram-канал Инструменты База знаний Ваш менеджер: Alex Alex Online @edugram_…" at bounding box center [414, 162] width 828 height 710
